Goal: Task Accomplishment & Management: Manage account settings

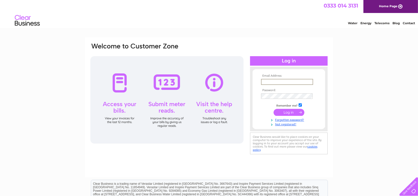
click at [274, 81] on input "text" at bounding box center [287, 82] width 52 height 6
type input "kayley.coward@sjpp.co.uk"
click at [279, 100] on td at bounding box center [289, 101] width 58 height 3
click at [273, 109] on input "submit" at bounding box center [288, 112] width 31 height 7
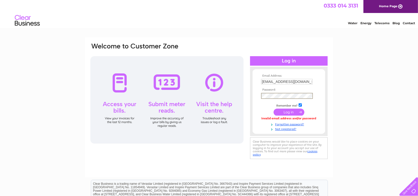
click at [281, 109] on input "submit" at bounding box center [288, 112] width 31 height 7
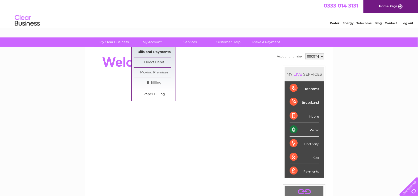
click at [153, 50] on link "Bills and Payments" at bounding box center [154, 52] width 41 height 10
click at [160, 52] on link "Bills and Payments" at bounding box center [154, 52] width 41 height 10
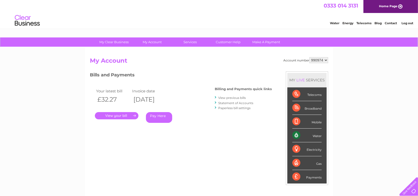
click at [119, 115] on link "." at bounding box center [117, 115] width 44 height 7
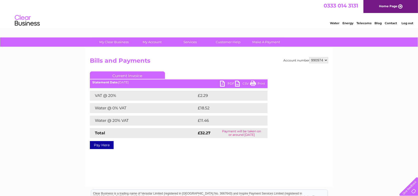
click at [226, 83] on link "PDF" at bounding box center [227, 84] width 15 height 7
